Goal: Task Accomplishment & Management: Manage account settings

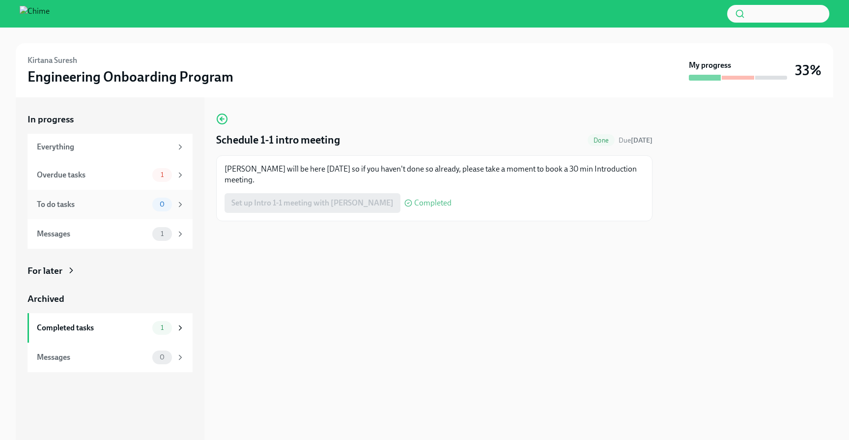
click at [106, 190] on div "To do tasks 0" at bounding box center [110, 204] width 165 height 29
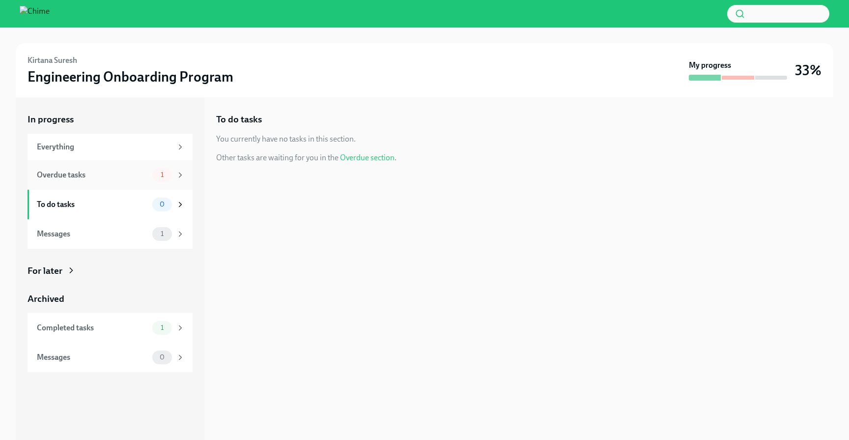
click at [112, 182] on div "Overdue tasks 1" at bounding box center [110, 174] width 165 height 29
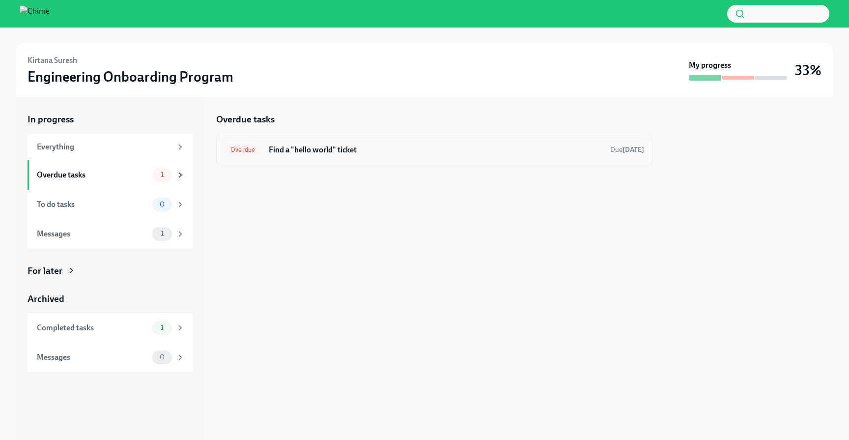
click at [564, 160] on div "Overdue Find a "hello world" ticket Due [DATE]" at bounding box center [434, 150] width 436 height 32
click at [317, 163] on div "Overdue Find a "hello world" ticket Due [DATE]" at bounding box center [434, 150] width 436 height 32
click at [320, 146] on h6 "Find a "hello world" ticket" at bounding box center [436, 149] width 334 height 11
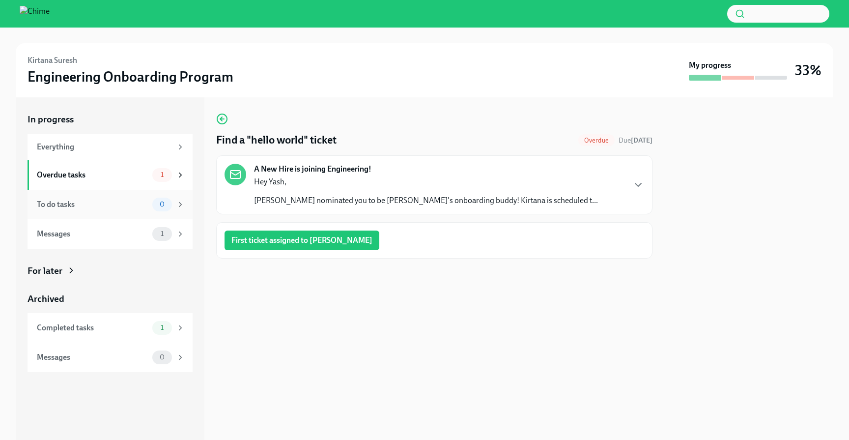
click at [174, 214] on div "To do tasks 0" at bounding box center [110, 204] width 165 height 29
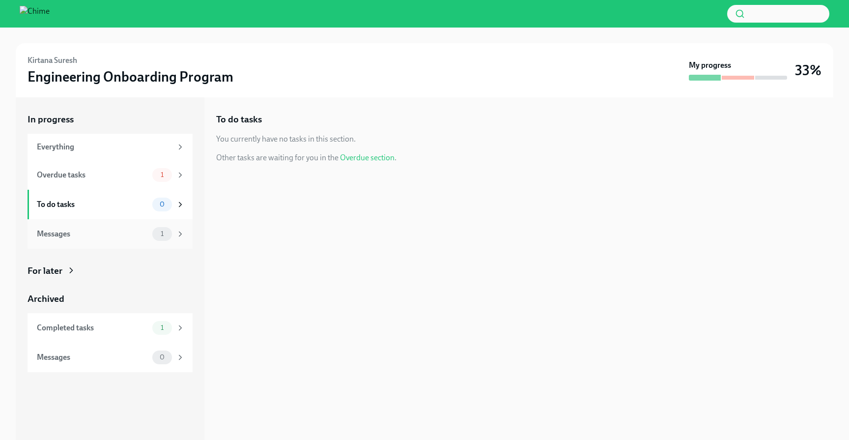
click at [166, 223] on div "Messages 1" at bounding box center [110, 233] width 165 height 29
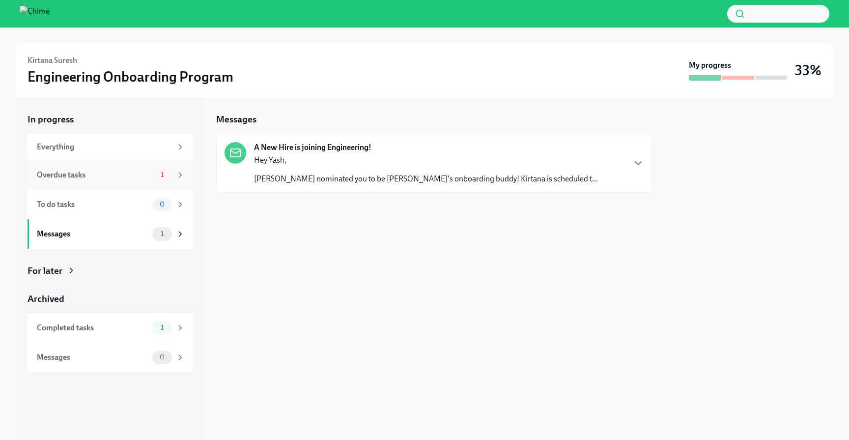
click at [173, 189] on div "Overdue tasks 1" at bounding box center [110, 174] width 165 height 29
